Goal: Find specific page/section: Find specific page/section

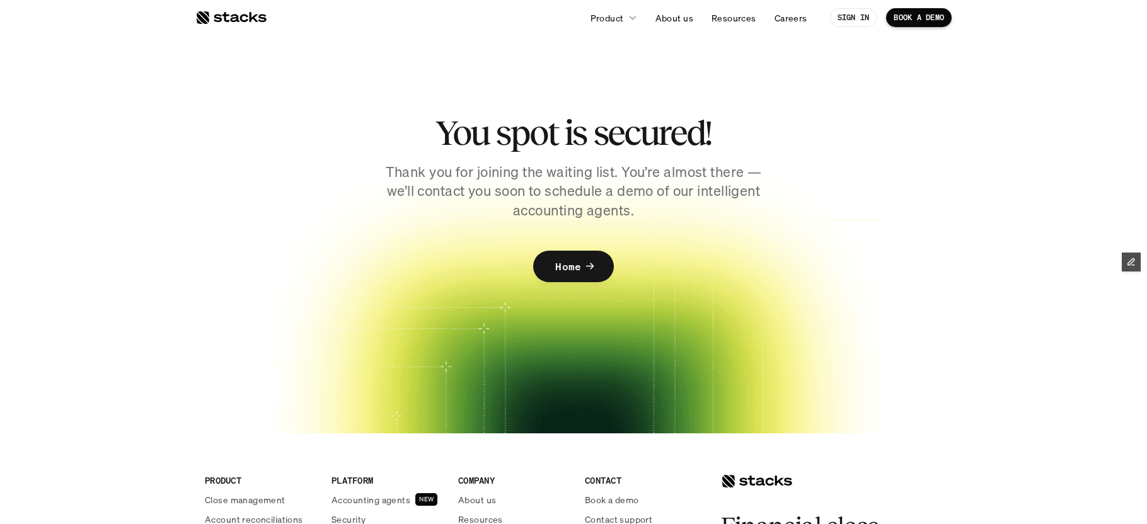
click at [236, 17] on div at bounding box center [230, 17] width 71 height 15
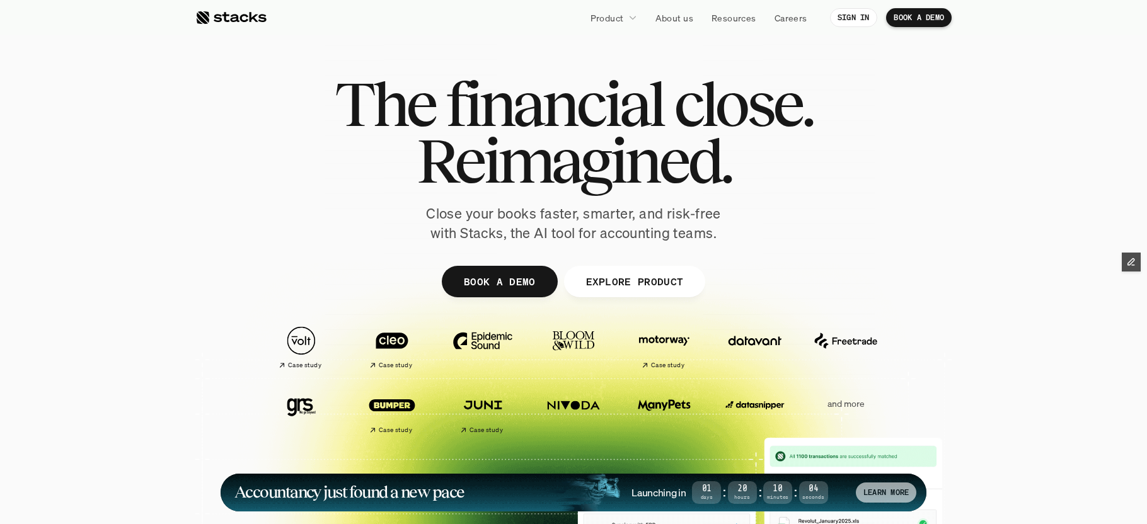
click at [888, 496] on p "LEARN MORE" at bounding box center [885, 492] width 45 height 9
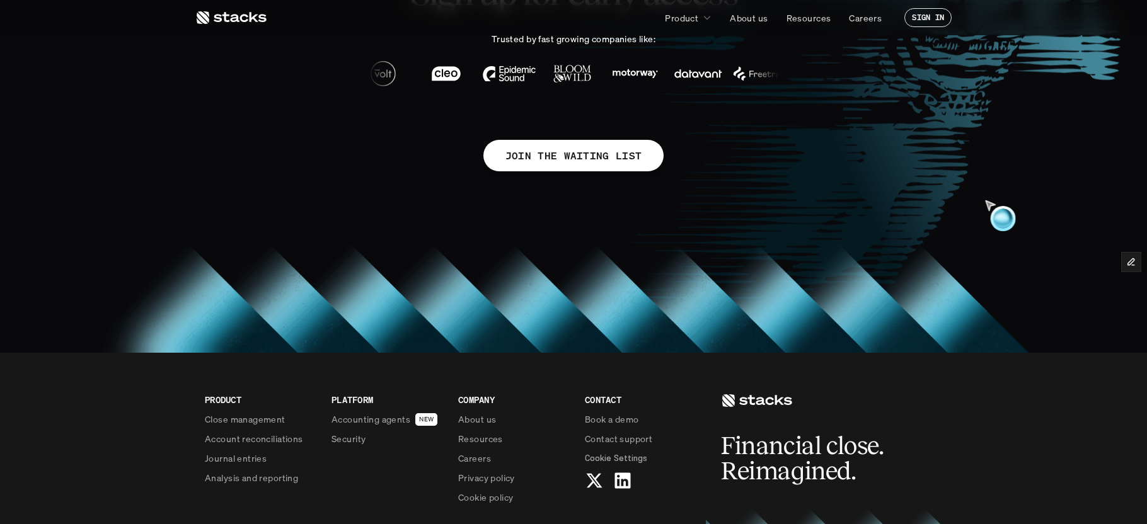
scroll to position [973, 0]
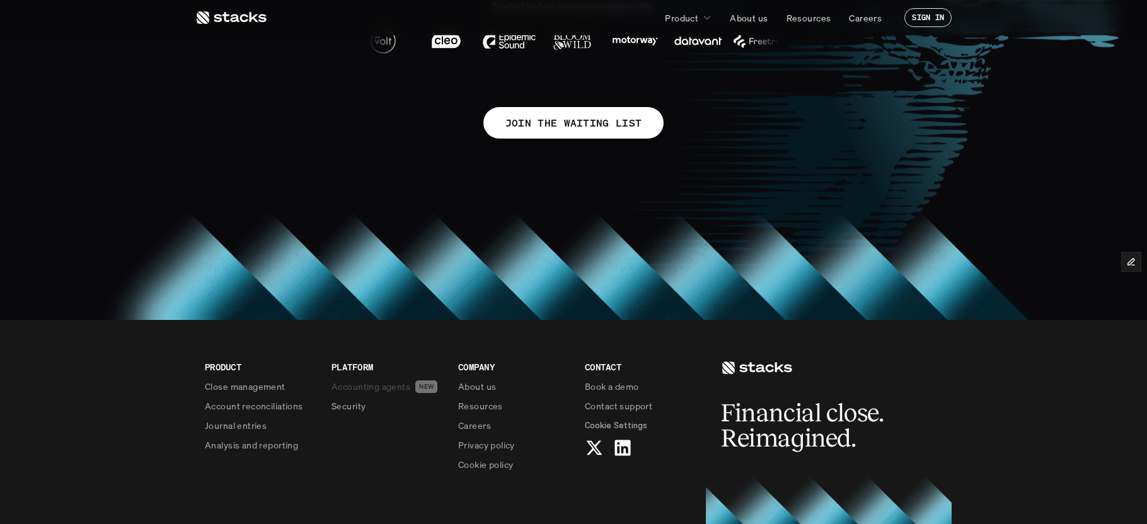
click at [389, 387] on p "Accounting agents" at bounding box center [370, 386] width 79 height 13
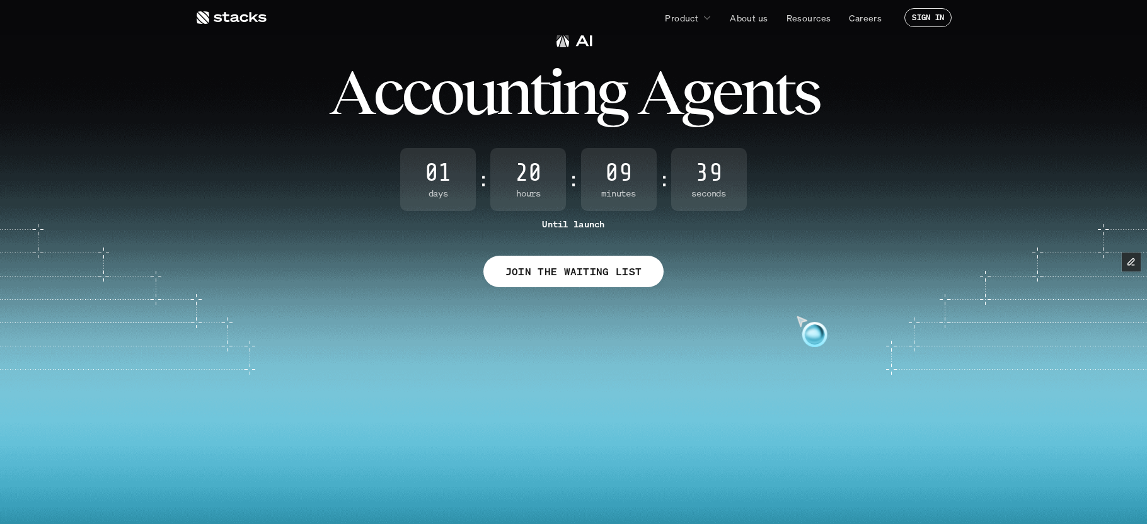
scroll to position [0, 0]
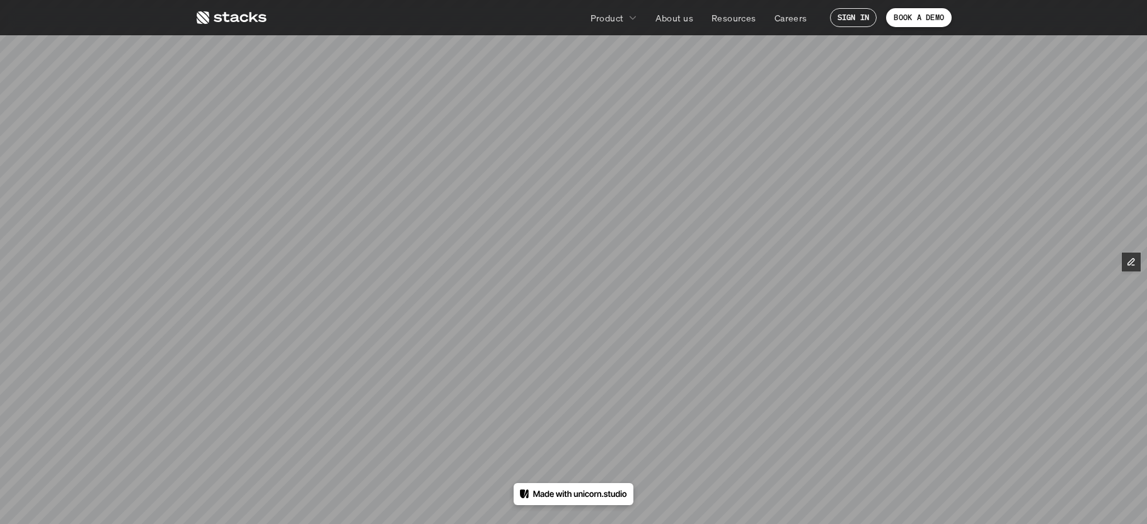
click at [253, 20] on icon at bounding box center [230, 17] width 71 height 15
